Goal: Check status: Check status

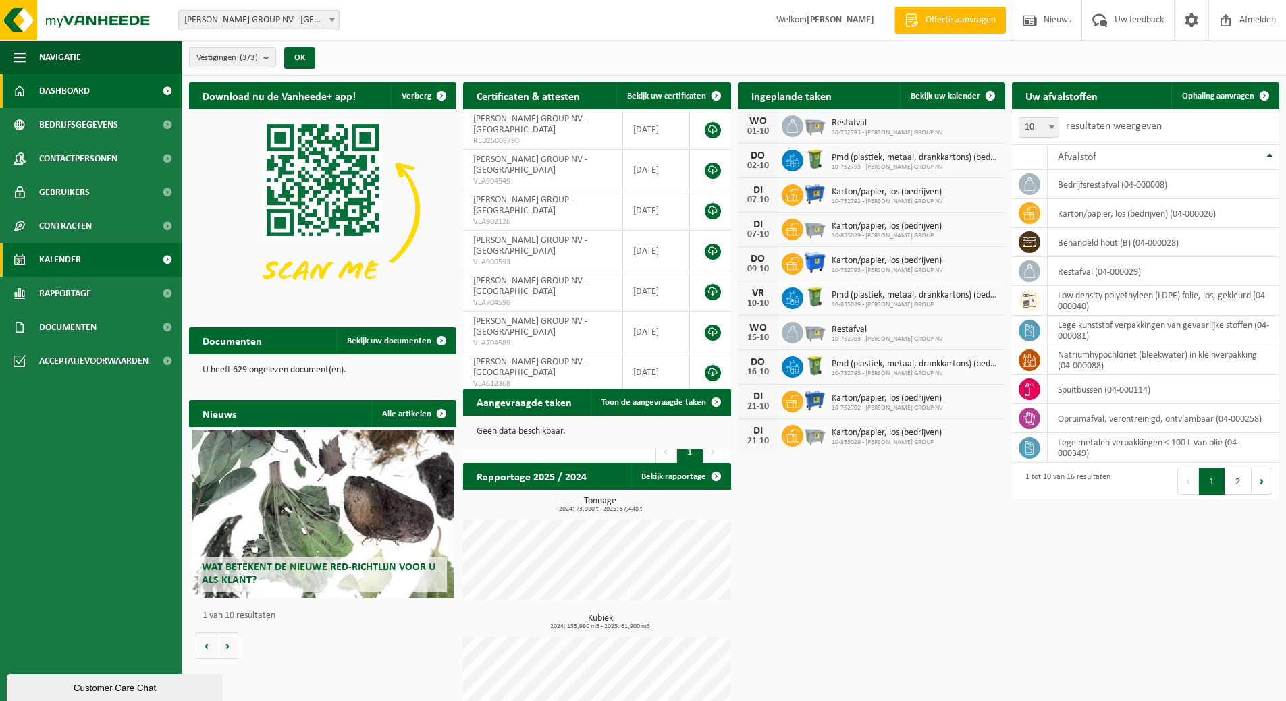
click at [70, 263] on span "Kalender" at bounding box center [60, 260] width 42 height 34
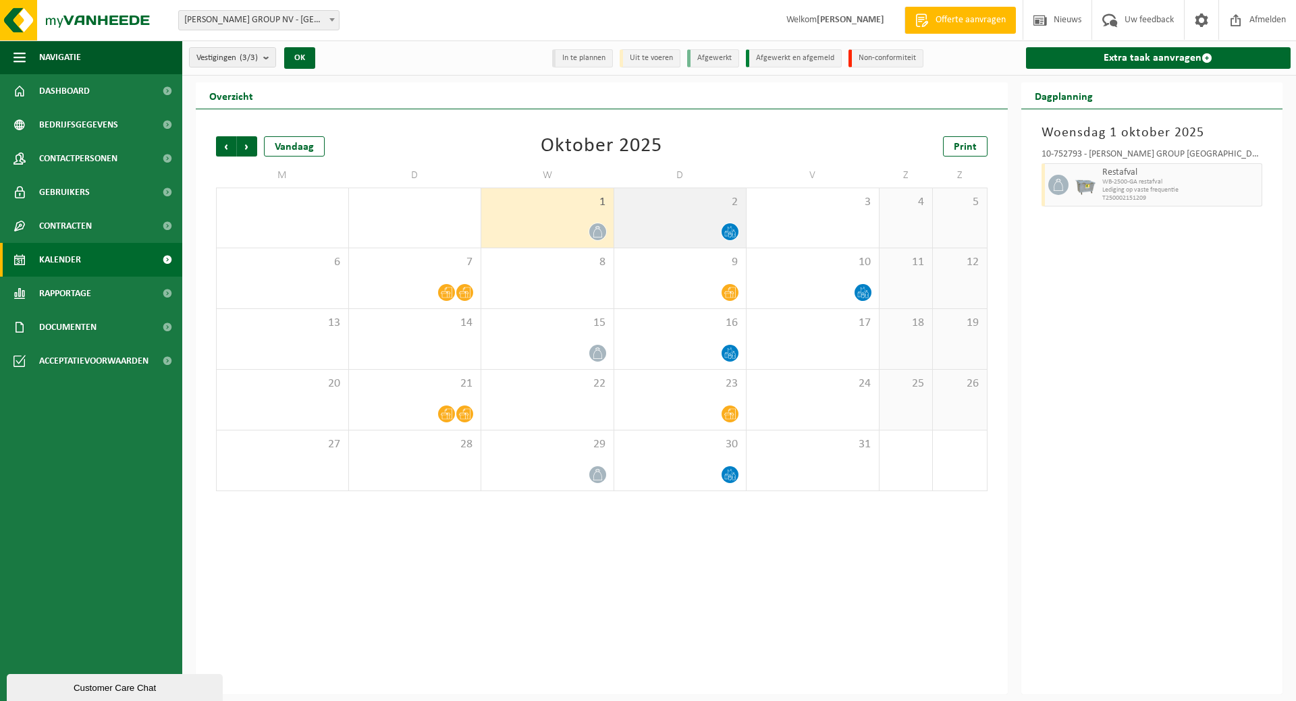
click at [679, 223] on div at bounding box center [680, 232] width 119 height 18
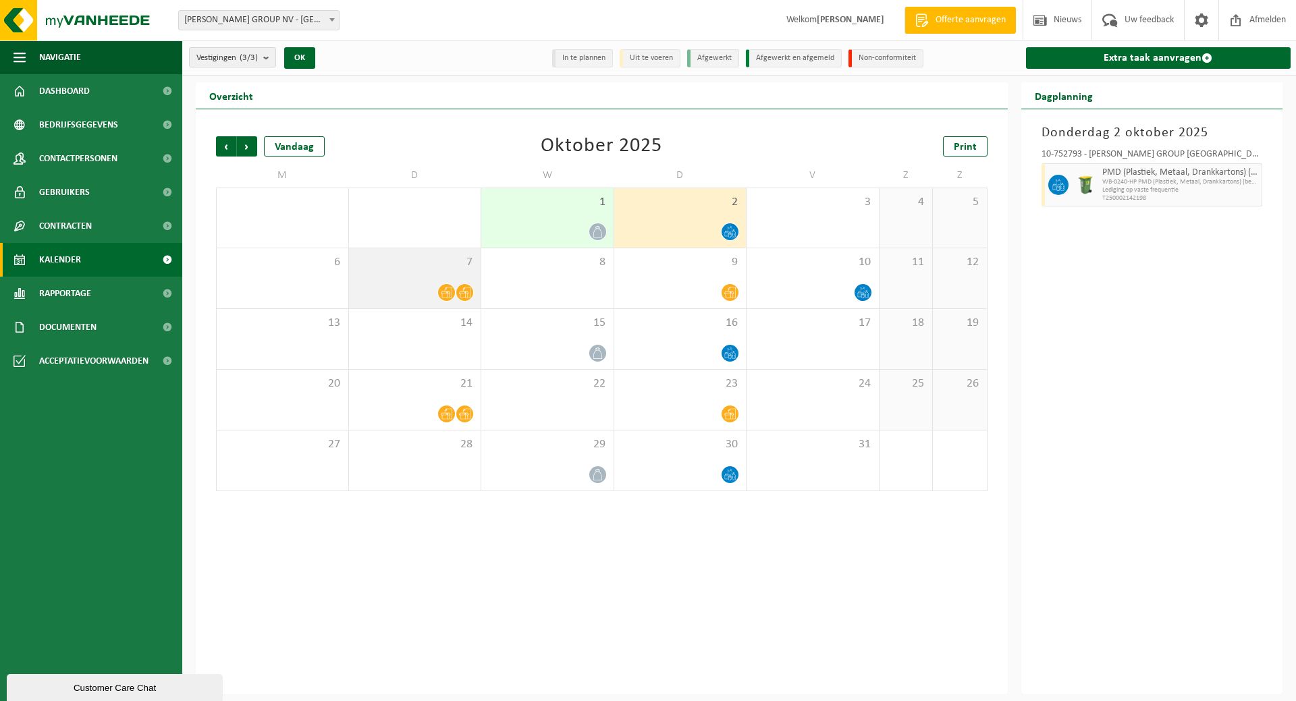
click at [432, 284] on div at bounding box center [415, 293] width 119 height 18
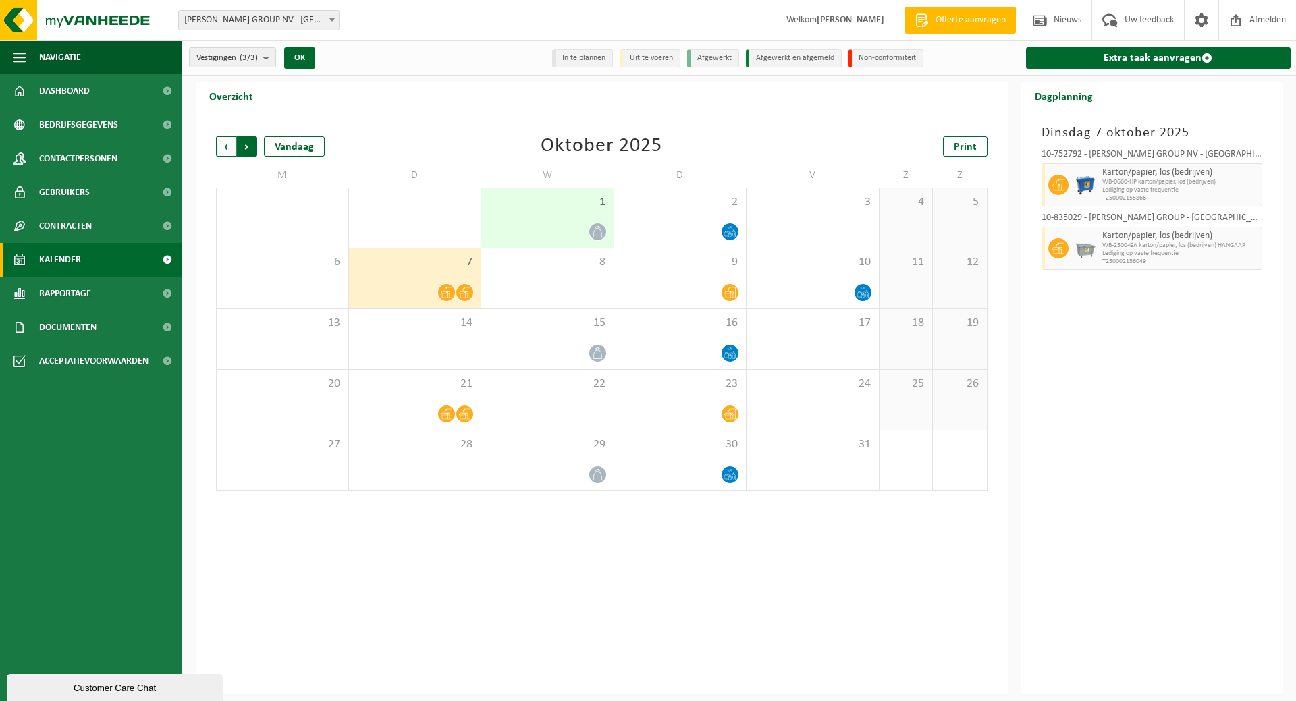
click at [217, 143] on span "Vorige" at bounding box center [226, 146] width 20 height 20
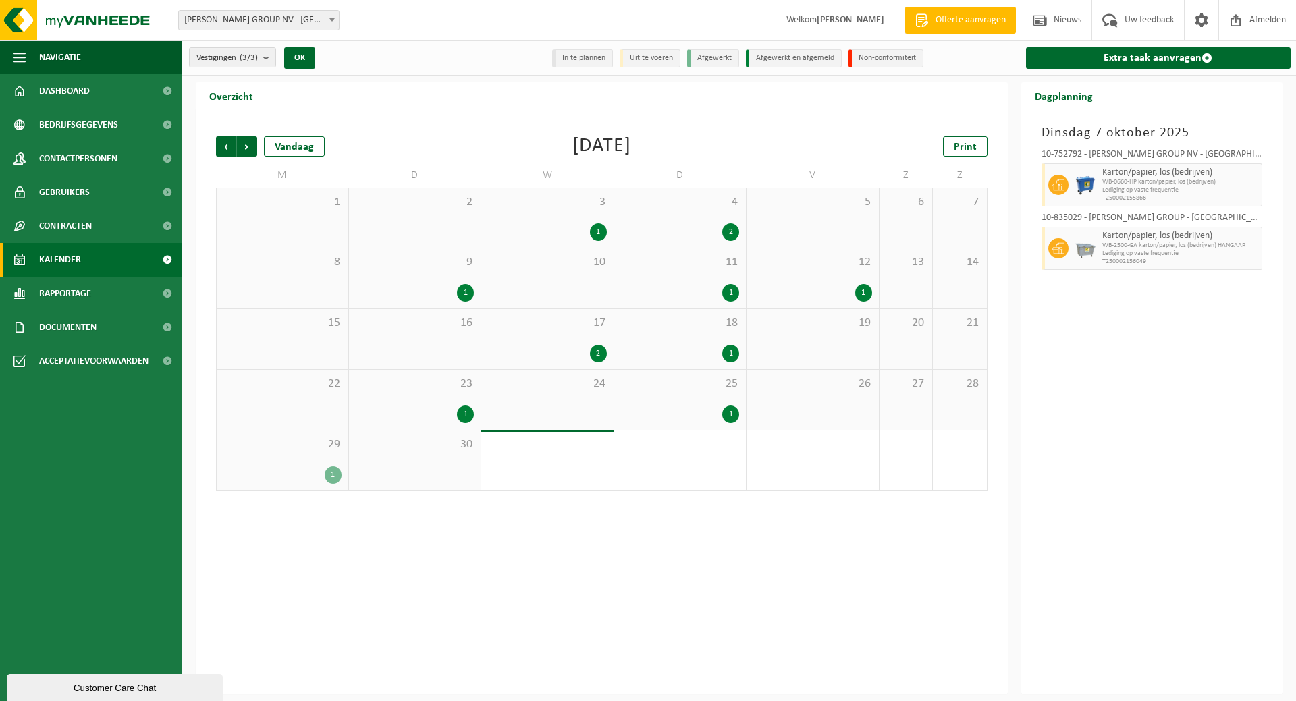
click at [697, 408] on div "1" at bounding box center [680, 415] width 119 height 18
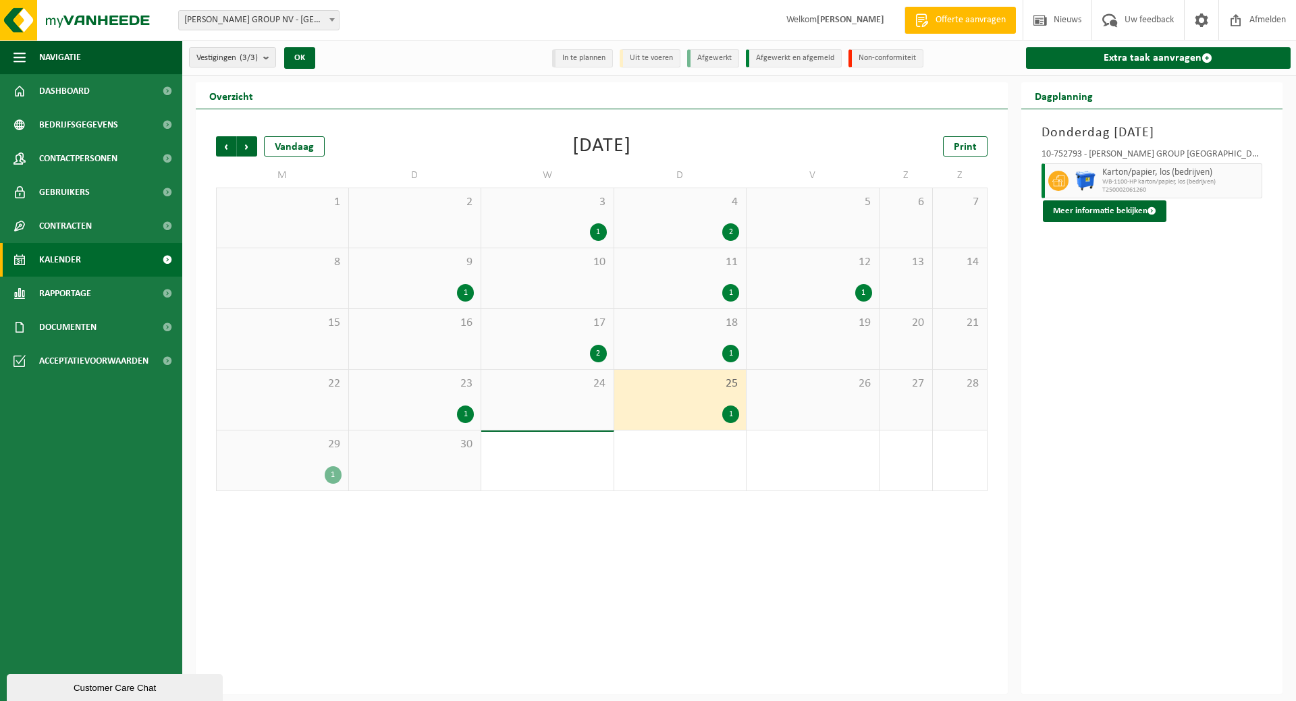
click at [303, 471] on div "1" at bounding box center [282, 476] width 118 height 18
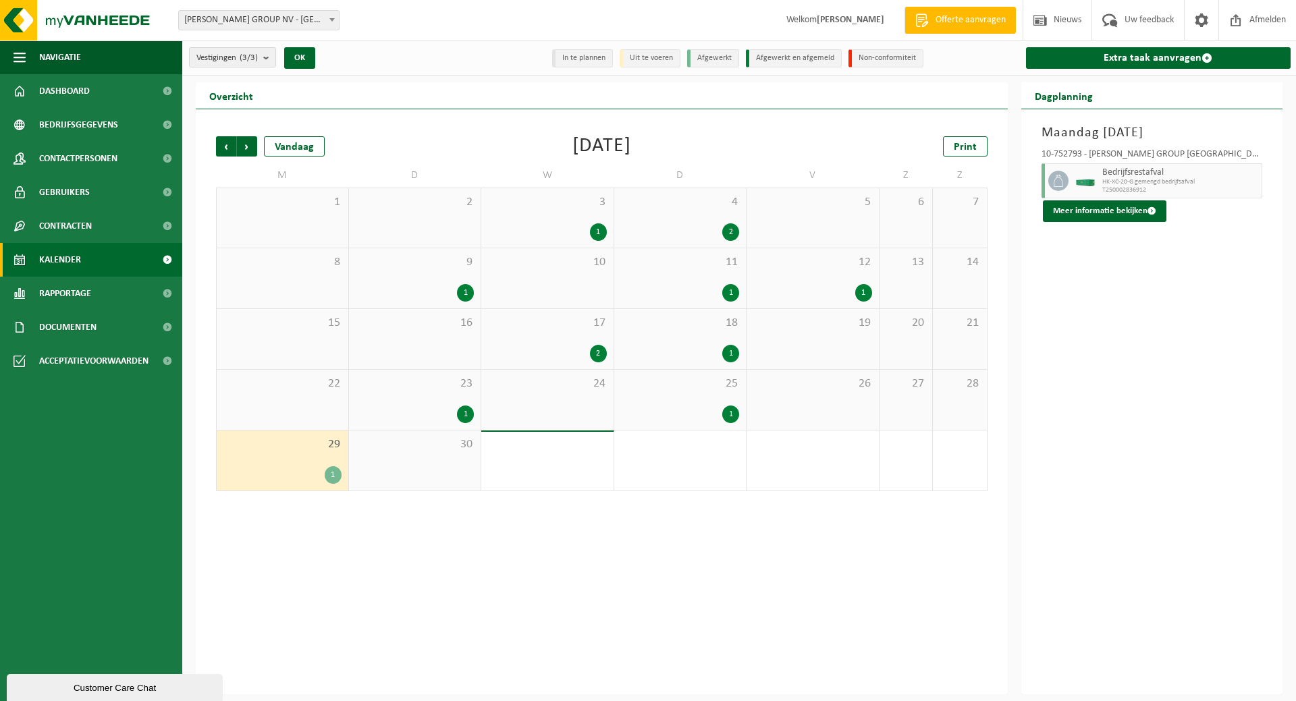
click at [416, 465] on div "30" at bounding box center [415, 461] width 132 height 60
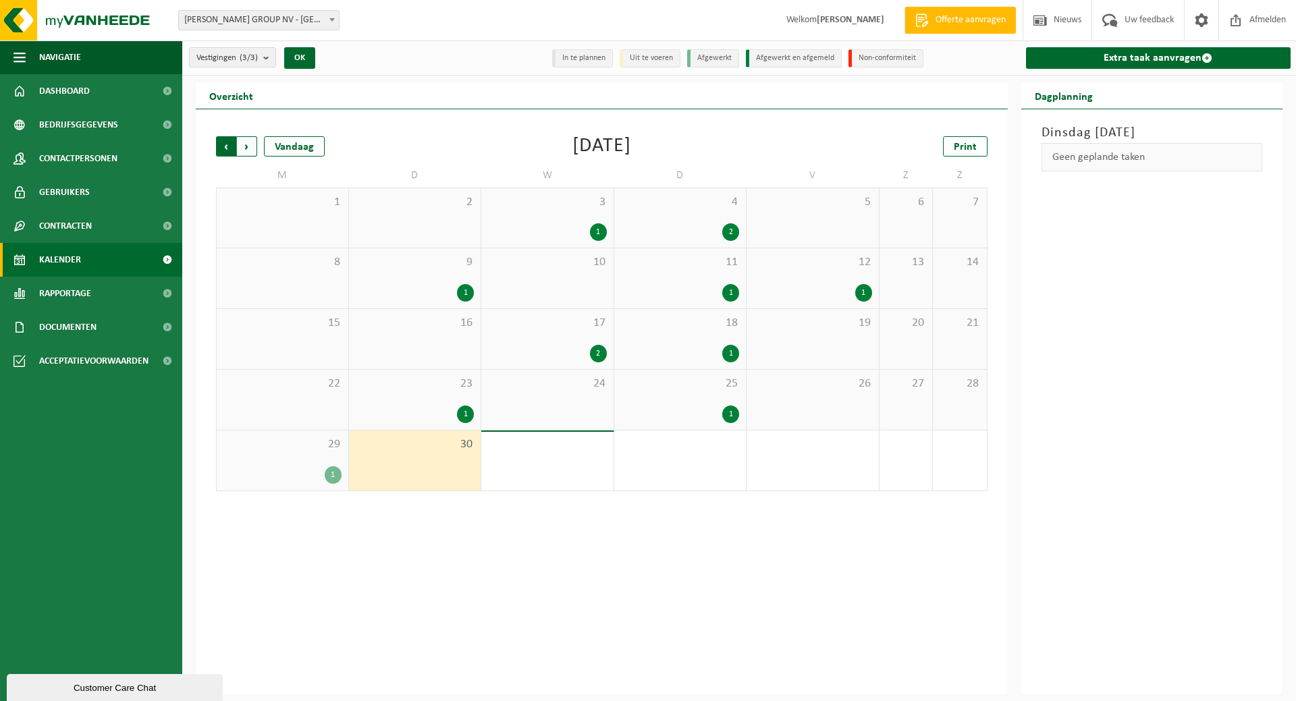
click at [246, 149] on span "Volgende" at bounding box center [247, 146] width 20 height 20
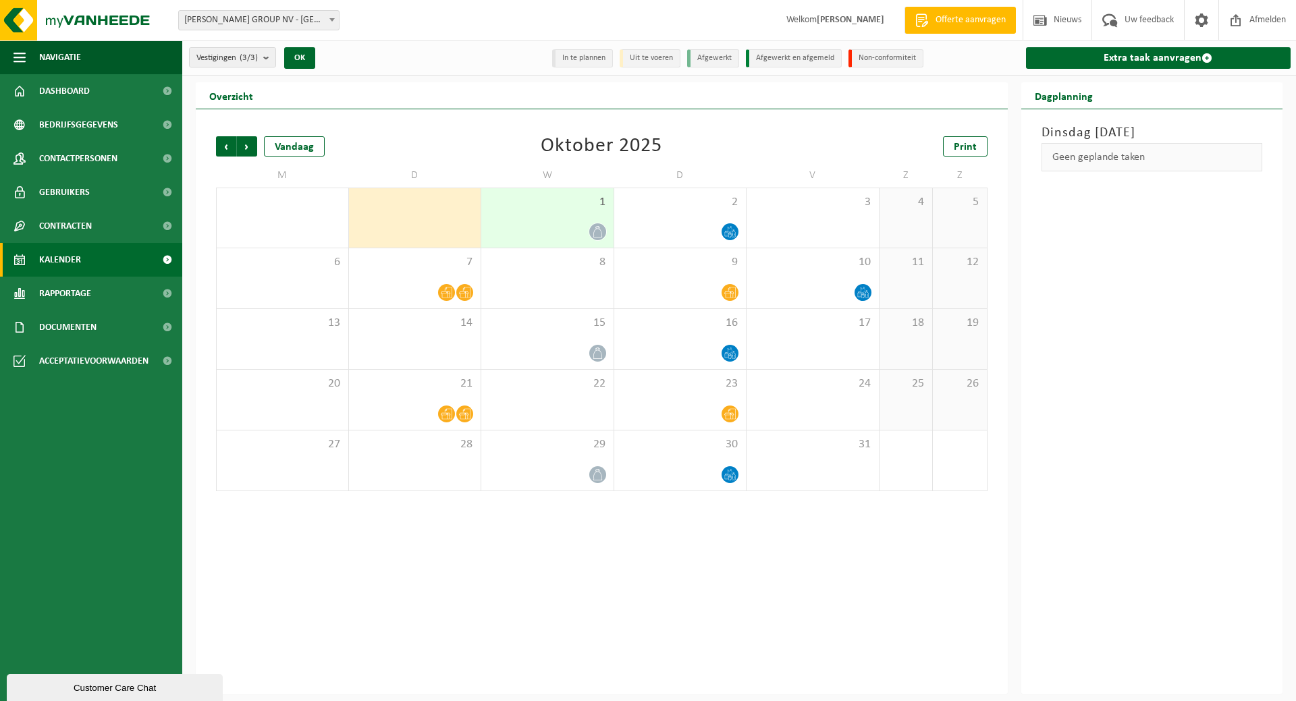
click at [569, 221] on div "1" at bounding box center [547, 217] width 132 height 59
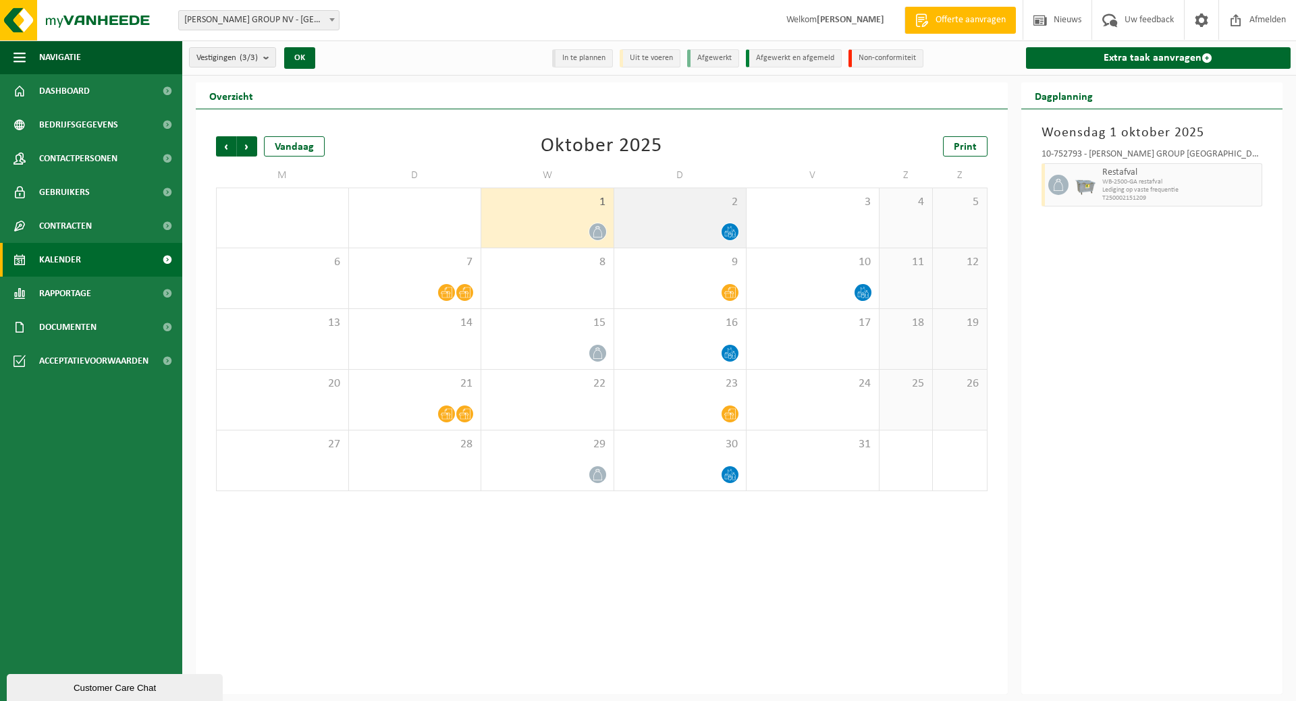
click at [706, 220] on div "2" at bounding box center [680, 217] width 132 height 59
